Goal: Task Accomplishment & Management: Use online tool/utility

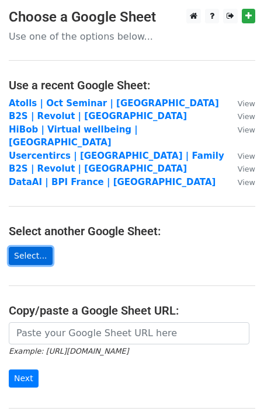
click at [35, 247] on link "Select..." at bounding box center [31, 256] width 44 height 18
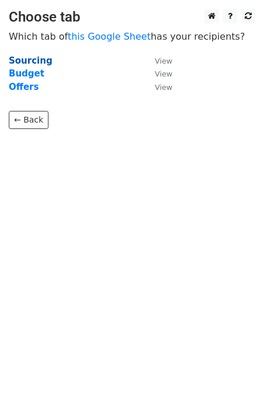
click at [30, 61] on strong "Sourcing" at bounding box center [31, 60] width 44 height 11
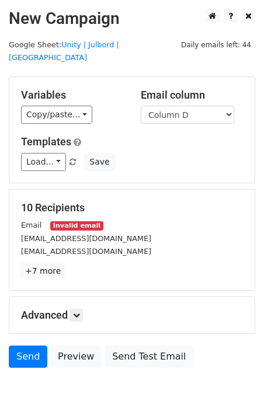
drag, startPoint x: 37, startPoint y: 257, endPoint x: 45, endPoint y: 257, distance: 7.6
click at [37, 264] on link "+7 more" at bounding box center [43, 271] width 44 height 15
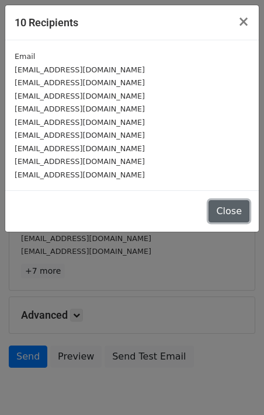
click at [238, 211] on button "Close" at bounding box center [229, 211] width 41 height 22
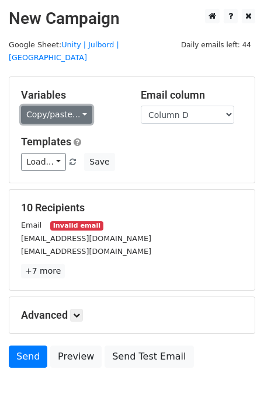
click at [75, 106] on link "Copy/paste..." at bounding box center [56, 115] width 71 height 18
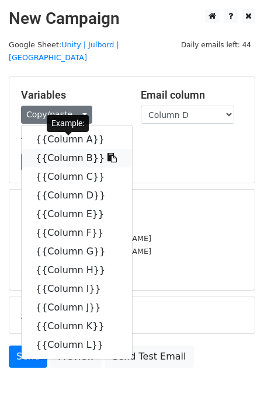
click at [72, 149] on link "{{Column B}}" at bounding box center [77, 158] width 110 height 19
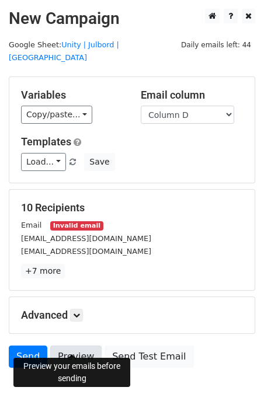
click at [83, 346] on link "Preview" at bounding box center [75, 357] width 51 height 22
